Goal: Complete application form: Complete application form

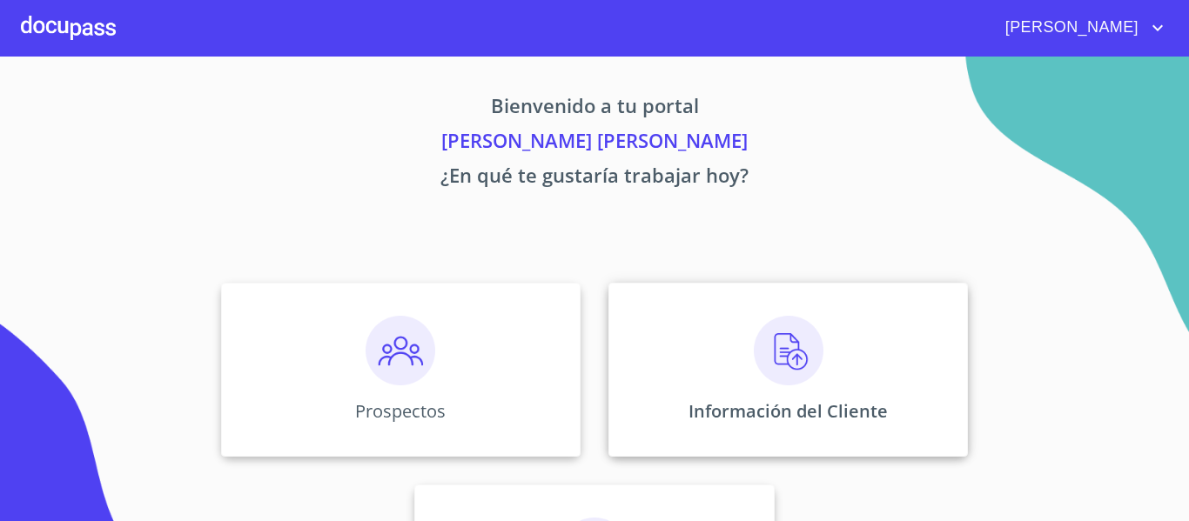
click at [680, 408] on div "Información del Cliente" at bounding box center [787, 370] width 359 height 174
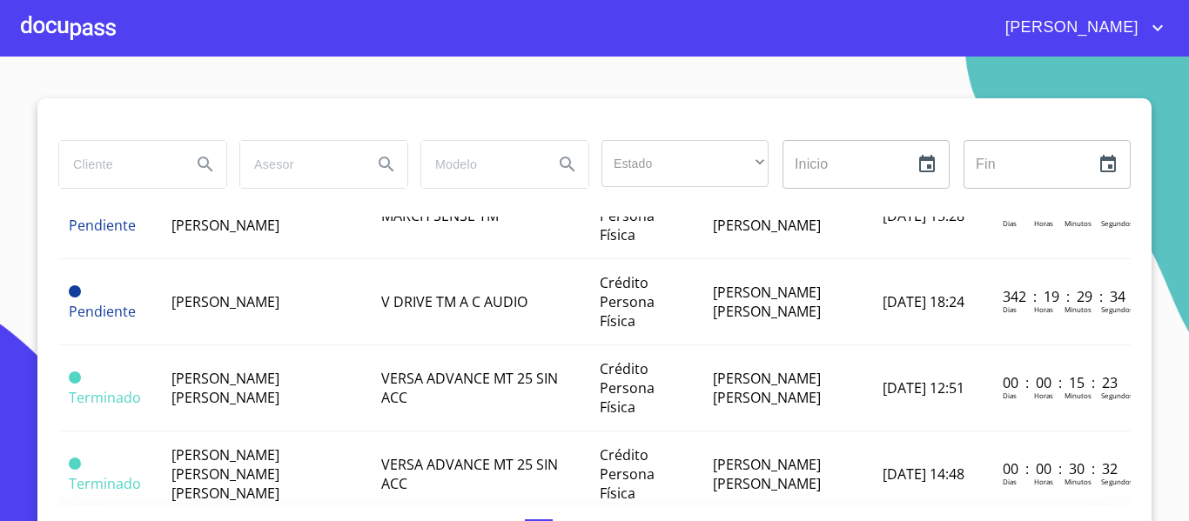
scroll to position [348, 0]
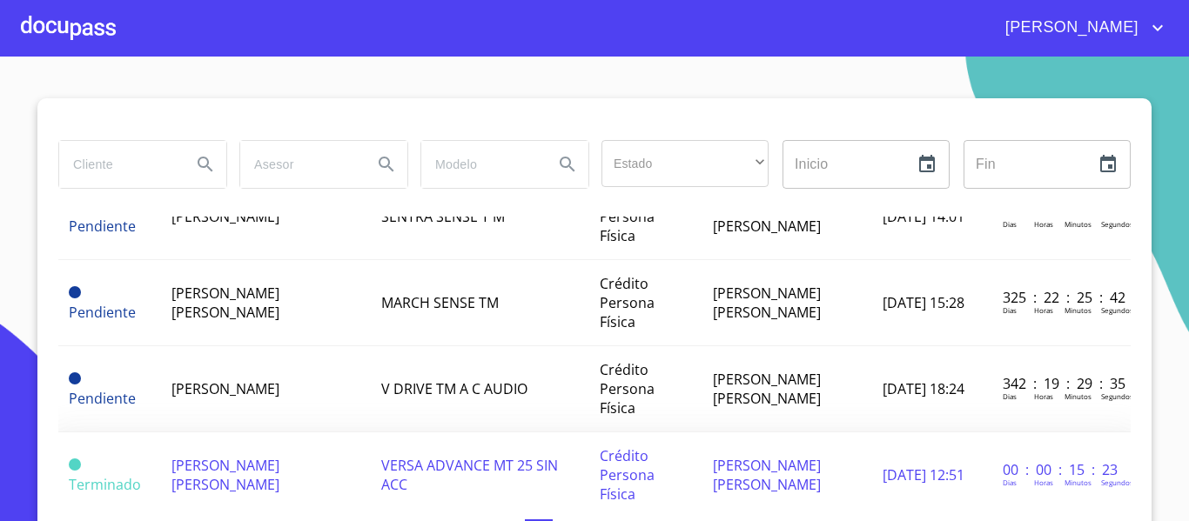
click at [231, 456] on span "[PERSON_NAME] [PERSON_NAME]" at bounding box center [225, 475] width 108 height 38
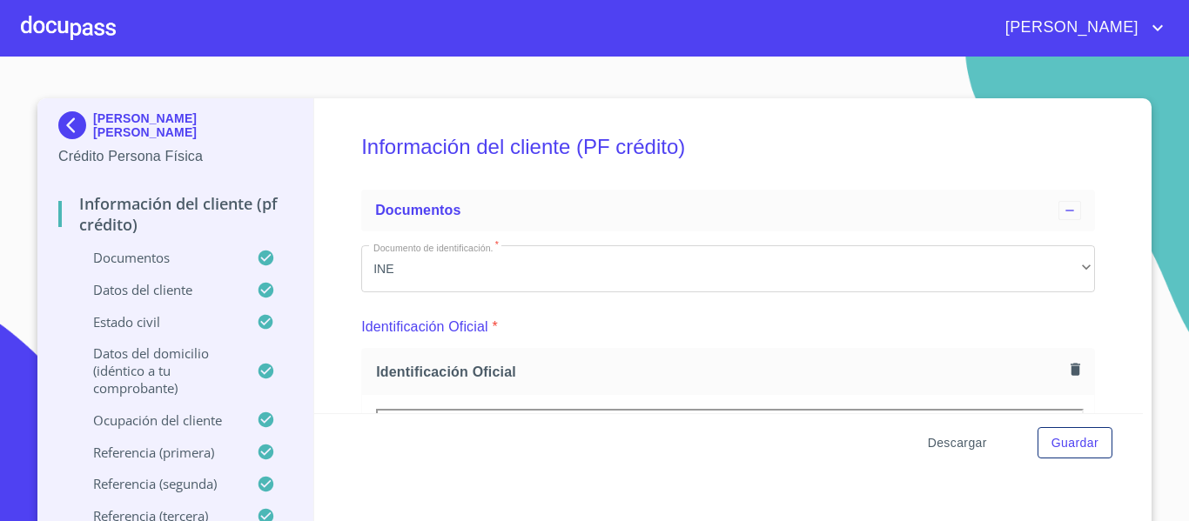
click at [943, 449] on span "Descargar" at bounding box center [957, 444] width 59 height 22
